Goal: Information Seeking & Learning: Learn about a topic

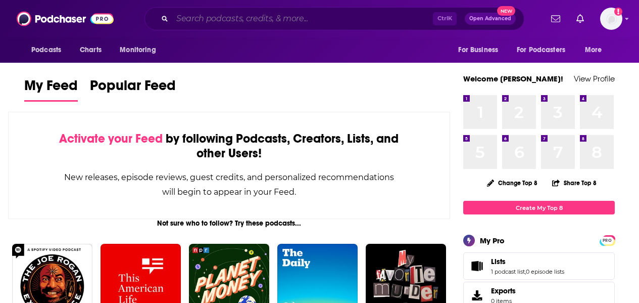
click at [213, 14] on input "Search podcasts, credits, & more..." at bounding box center [302, 19] width 261 height 16
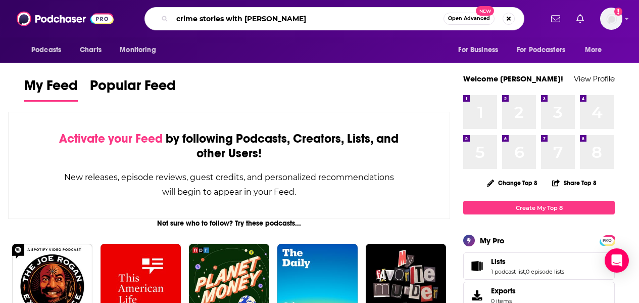
type input "crime stories with [PERSON_NAME]"
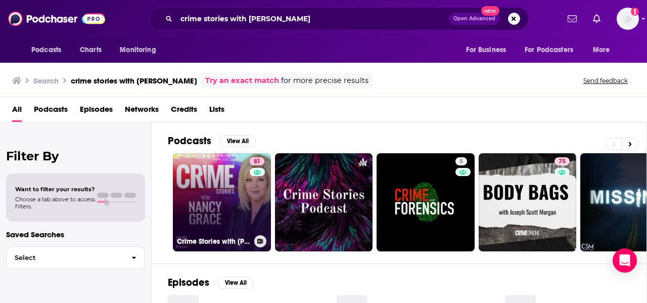
click at [251, 209] on div "81" at bounding box center [258, 196] width 17 height 78
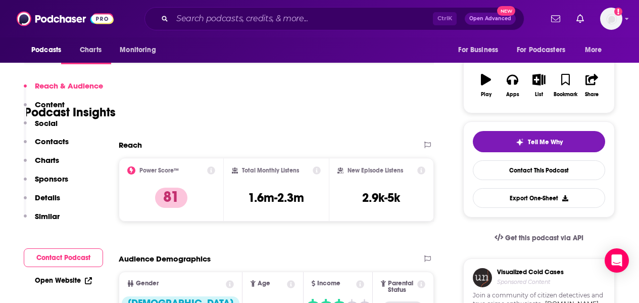
scroll to position [202, 0]
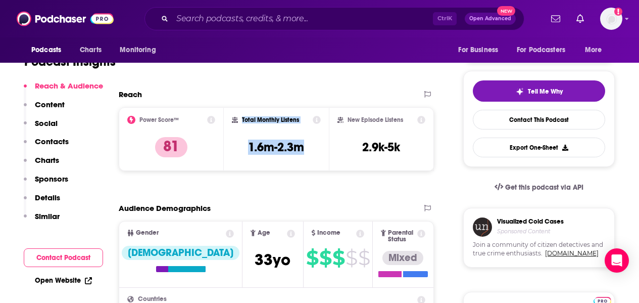
drag, startPoint x: 308, startPoint y: 146, endPoint x: 239, endPoint y: 116, distance: 75.1
click at [239, 116] on div "Total Monthly Listens 1.6m-2.3m" at bounding box center [276, 139] width 89 height 46
copy div "Total Monthly Listens 1.6m-2.3m"
